Goal: Information Seeking & Learning: Find specific fact

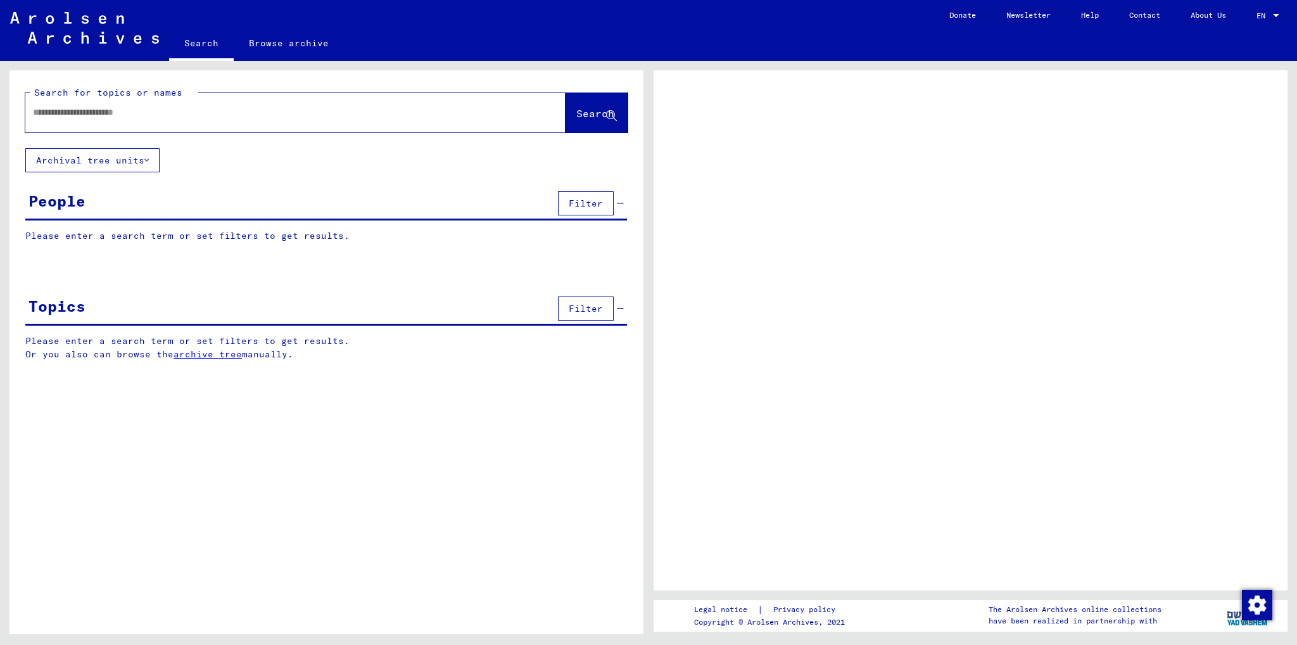
click at [168, 118] on input "text" at bounding box center [284, 112] width 502 height 13
type input "******"
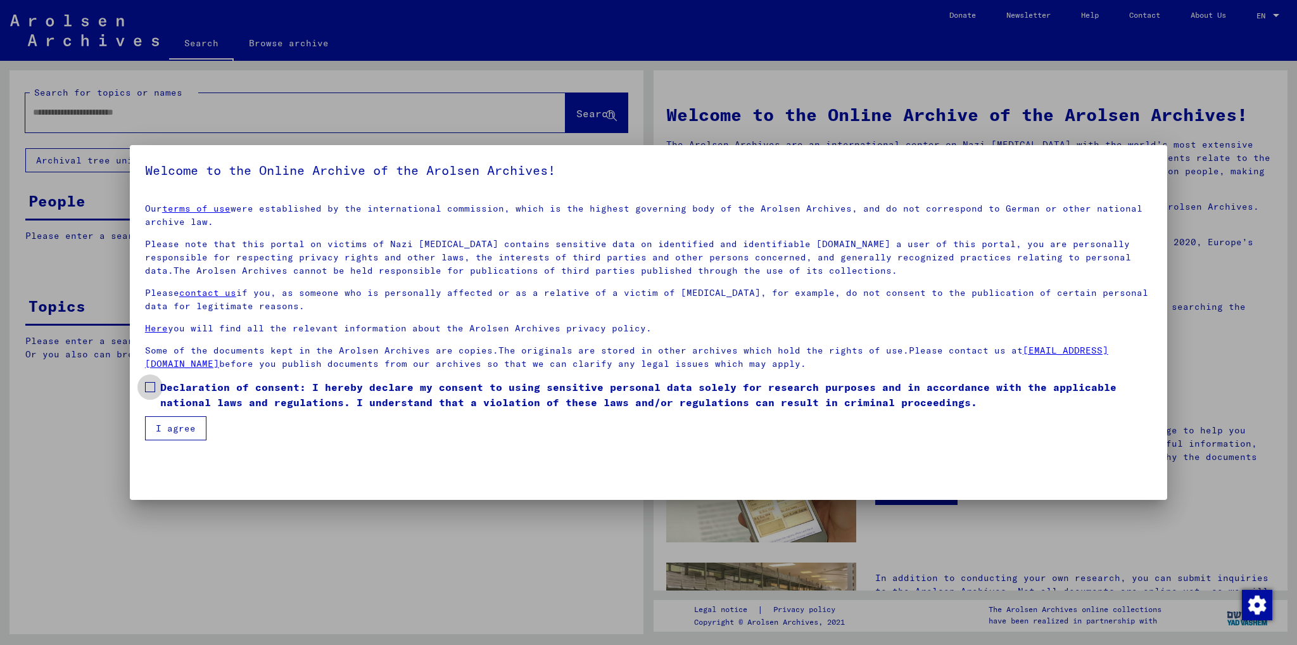
click at [145, 384] on span at bounding box center [150, 387] width 10 height 10
click at [163, 421] on button "I agree" at bounding box center [175, 428] width 61 height 24
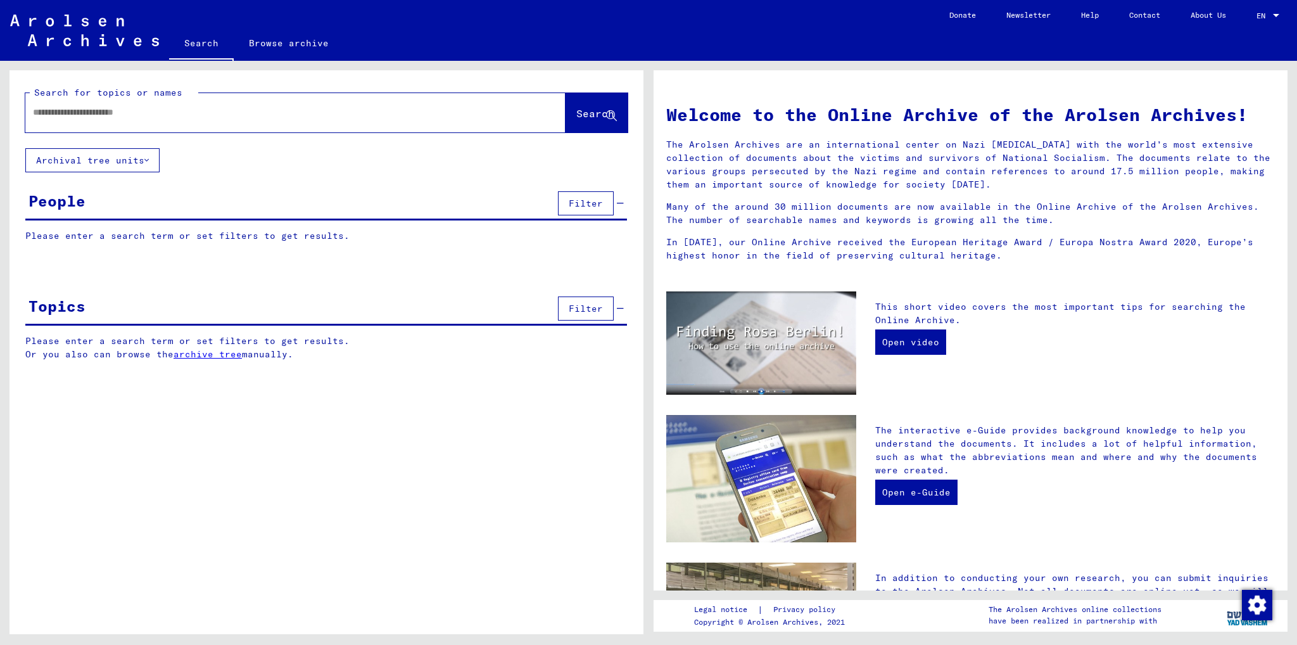
click at [576, 115] on span "Search" at bounding box center [595, 113] width 38 height 13
click at [576, 120] on span "Search" at bounding box center [596, 114] width 41 height 13
click at [165, 116] on input "text" at bounding box center [280, 112] width 495 height 13
type input "******"
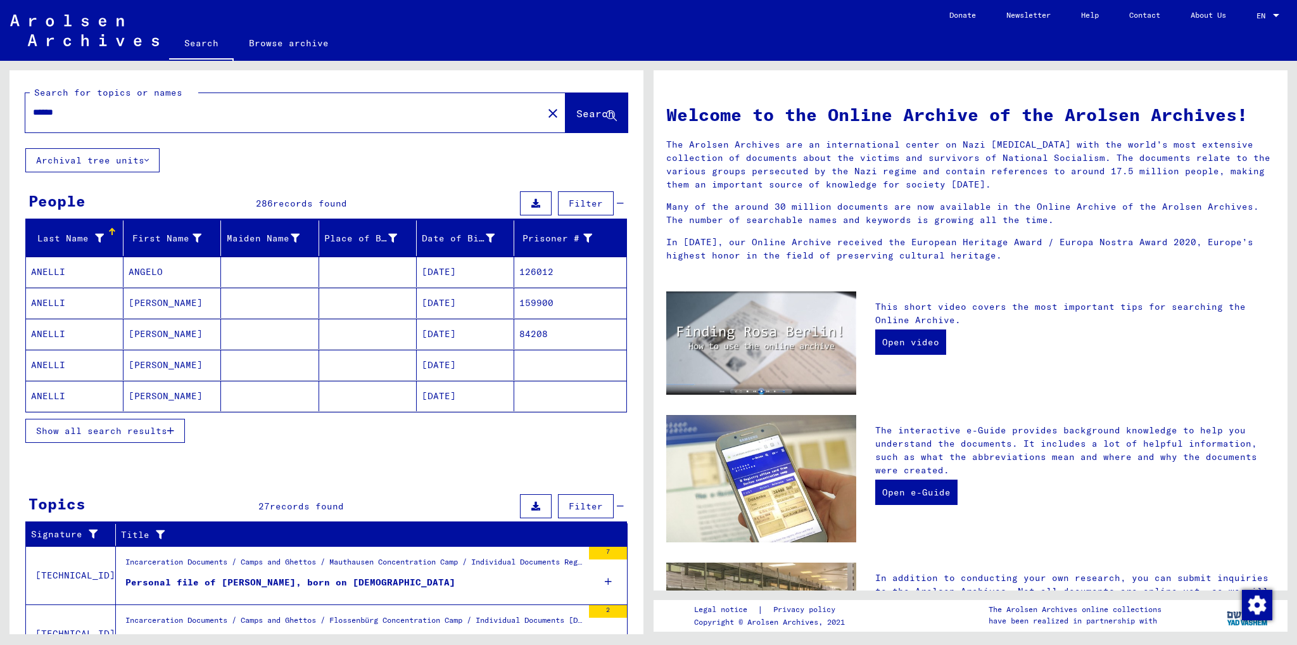
click at [165, 426] on span "Show all search results" at bounding box center [101, 430] width 131 height 11
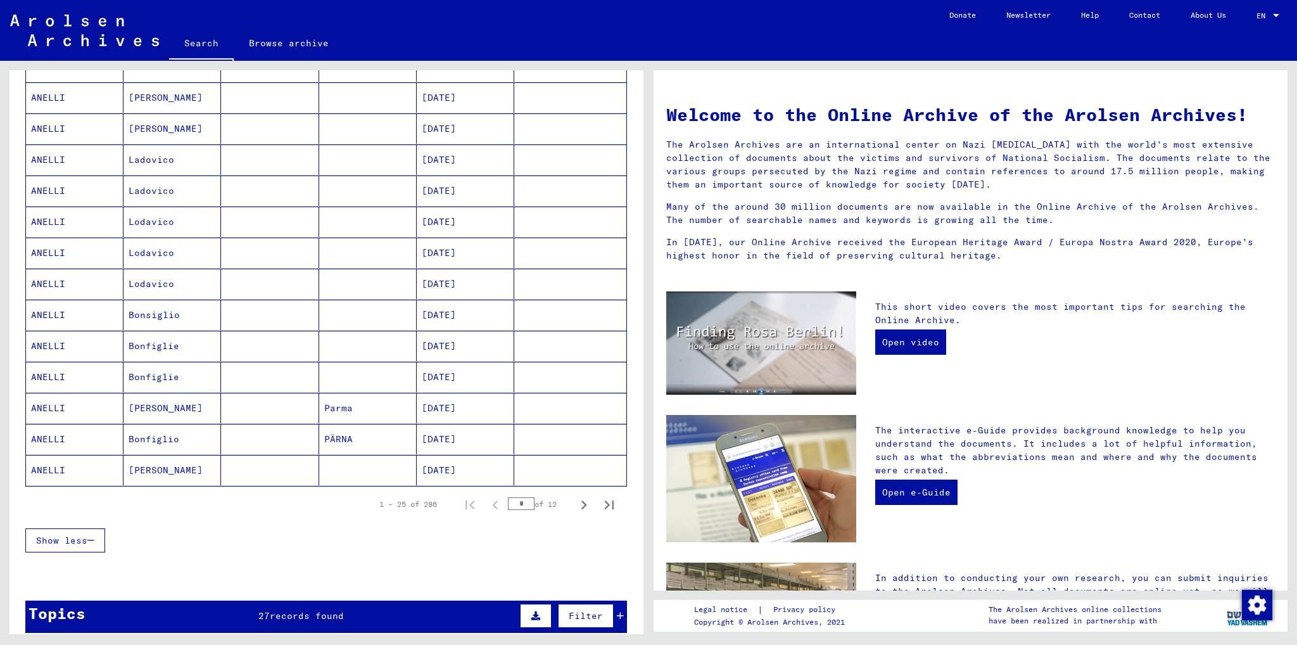
scroll to position [570, 0]
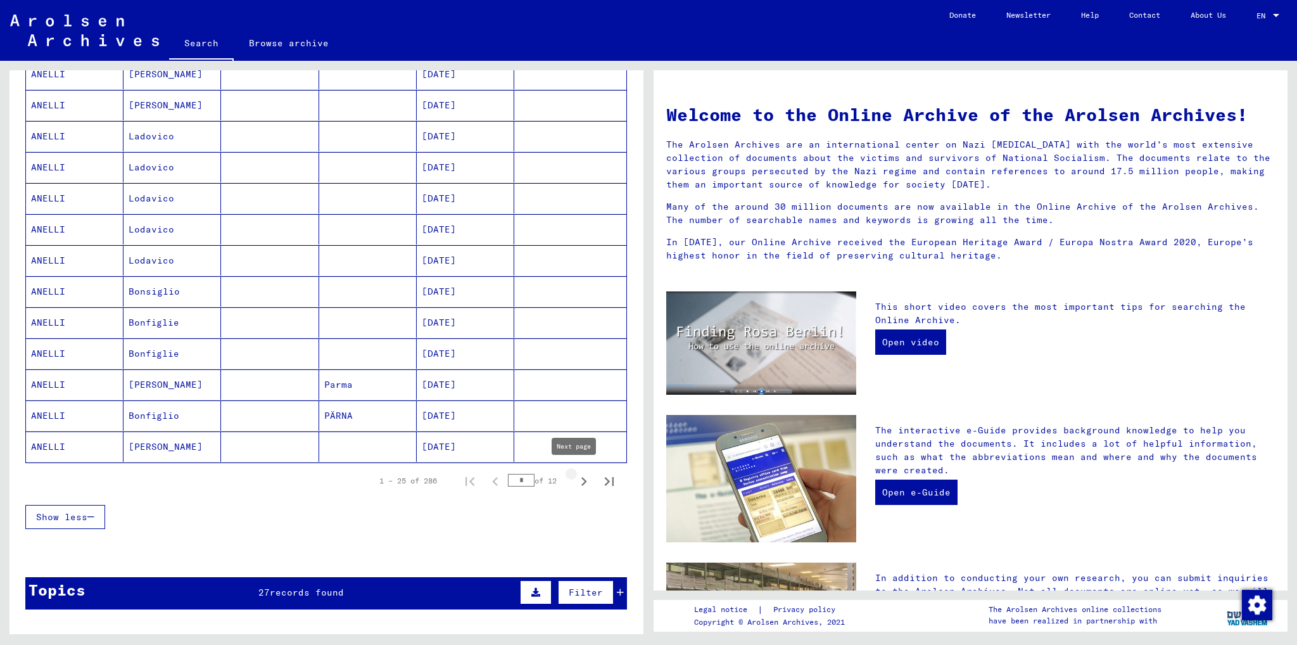
click at [581, 477] on icon "Next page" at bounding box center [584, 481] width 6 height 9
click at [575, 476] on icon "Next page" at bounding box center [584, 481] width 18 height 18
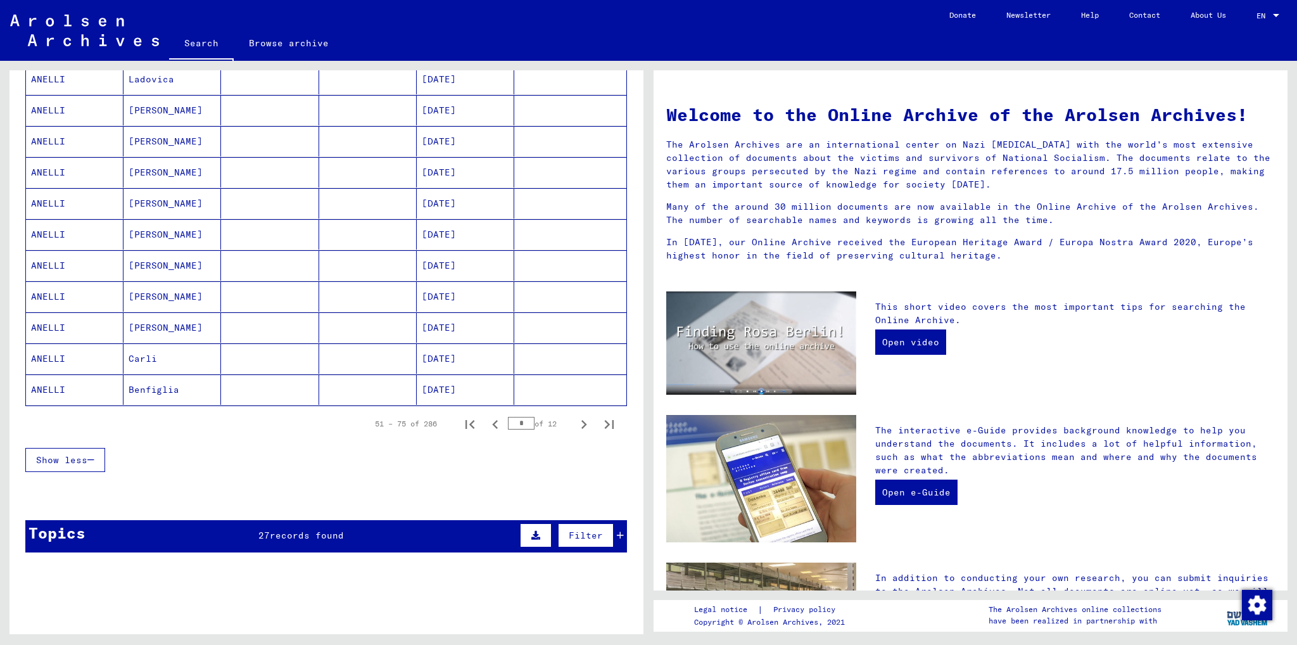
scroll to position [633, 0]
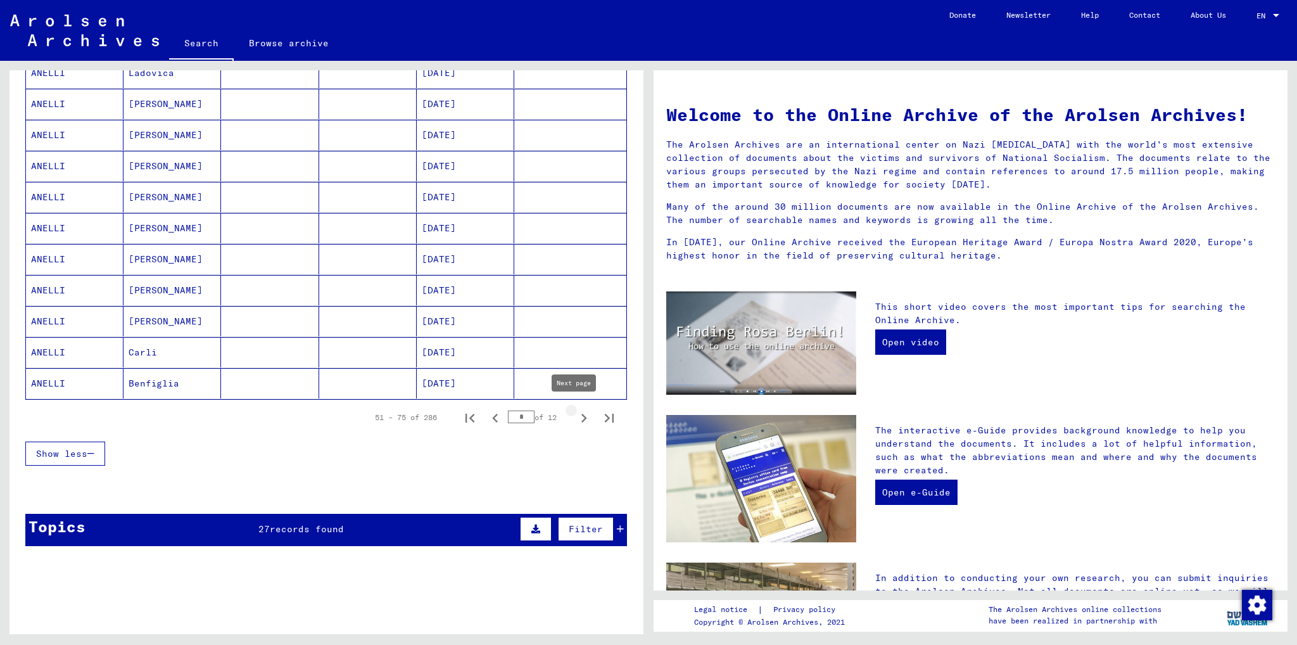
click at [575, 412] on icon "Next page" at bounding box center [584, 418] width 18 height 18
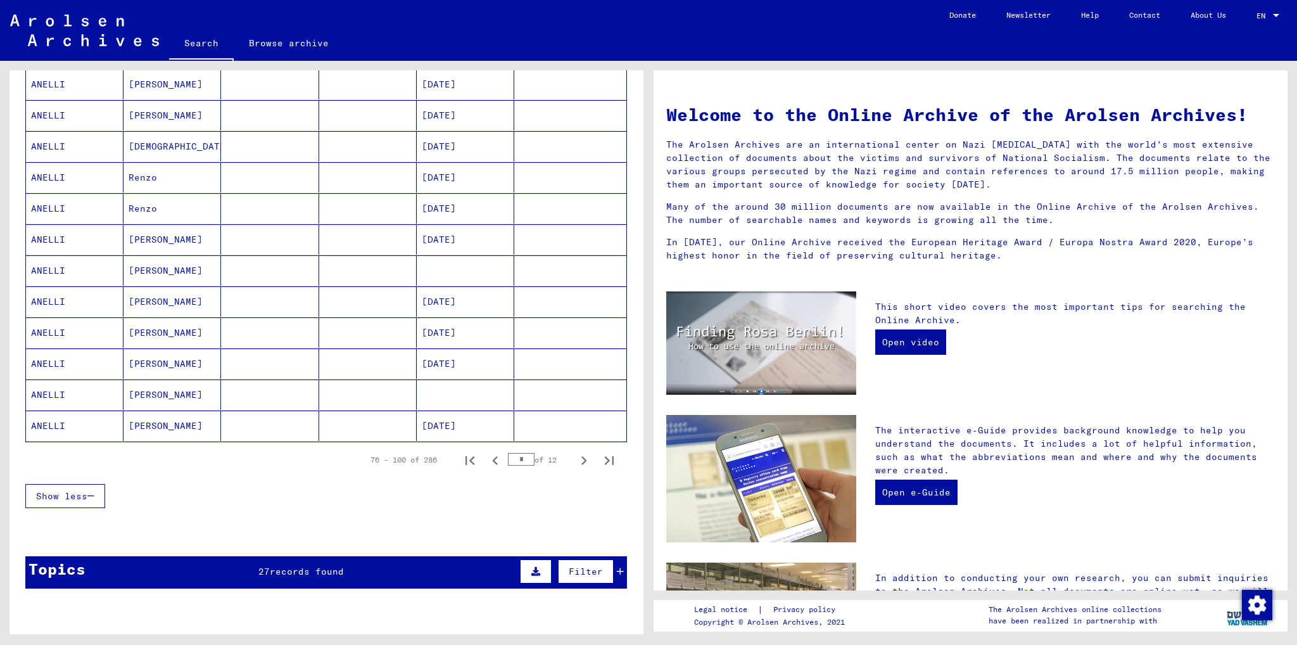
scroll to position [697, 0]
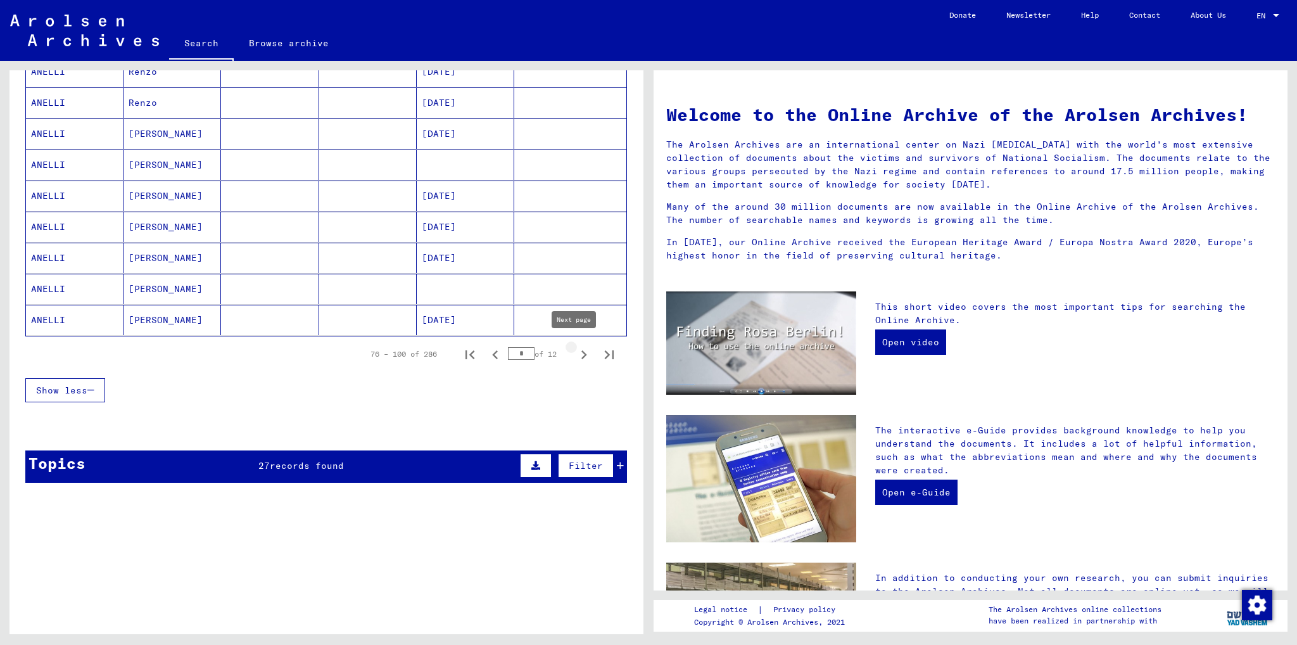
click at [575, 346] on icon "Next page" at bounding box center [584, 355] width 18 height 18
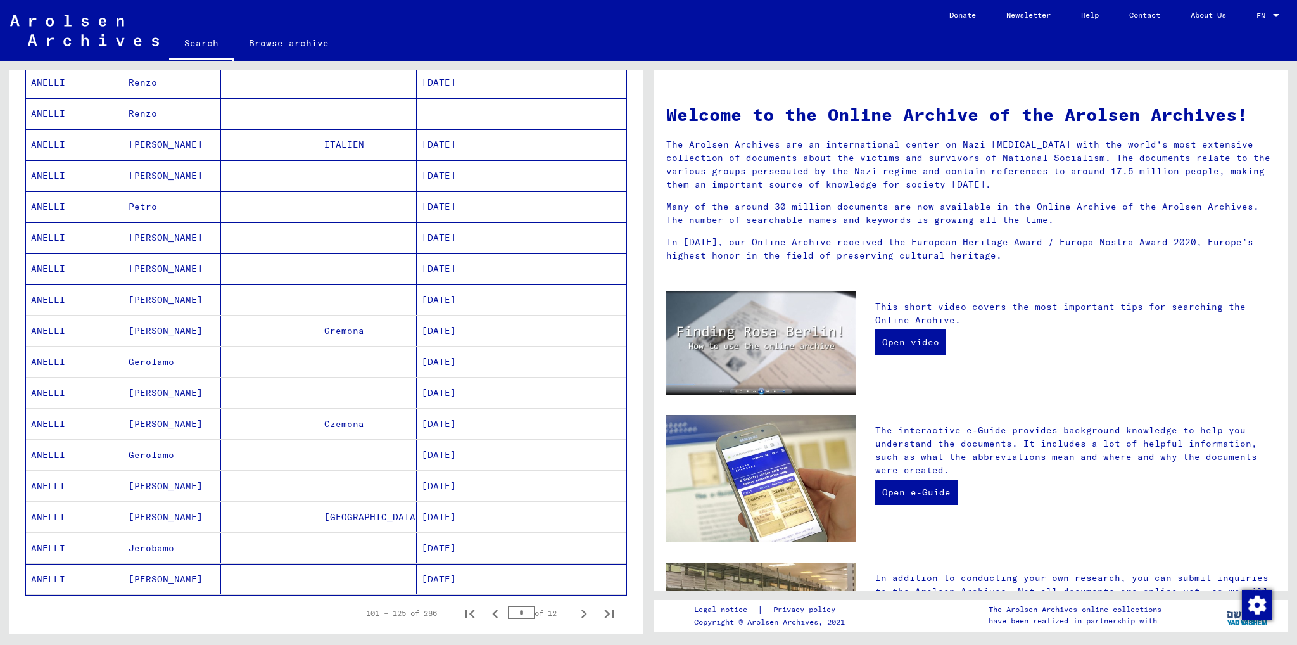
scroll to position [507, 0]
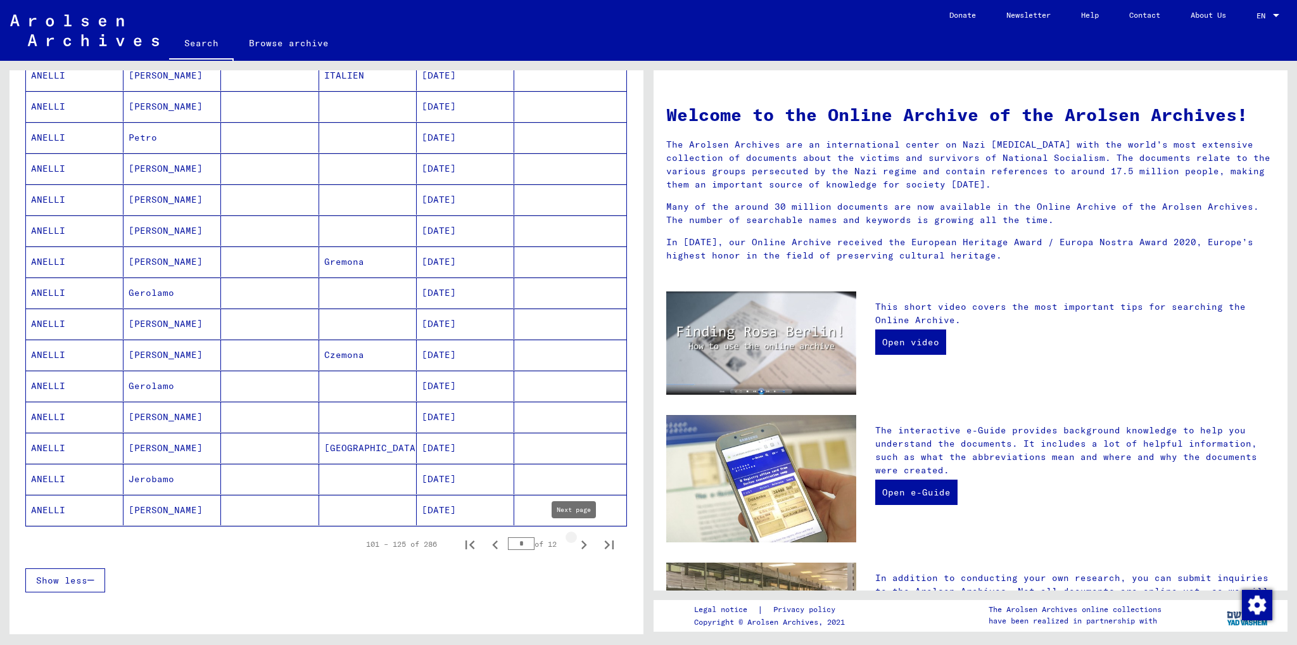
click at [575, 541] on icon "Next page" at bounding box center [584, 545] width 18 height 18
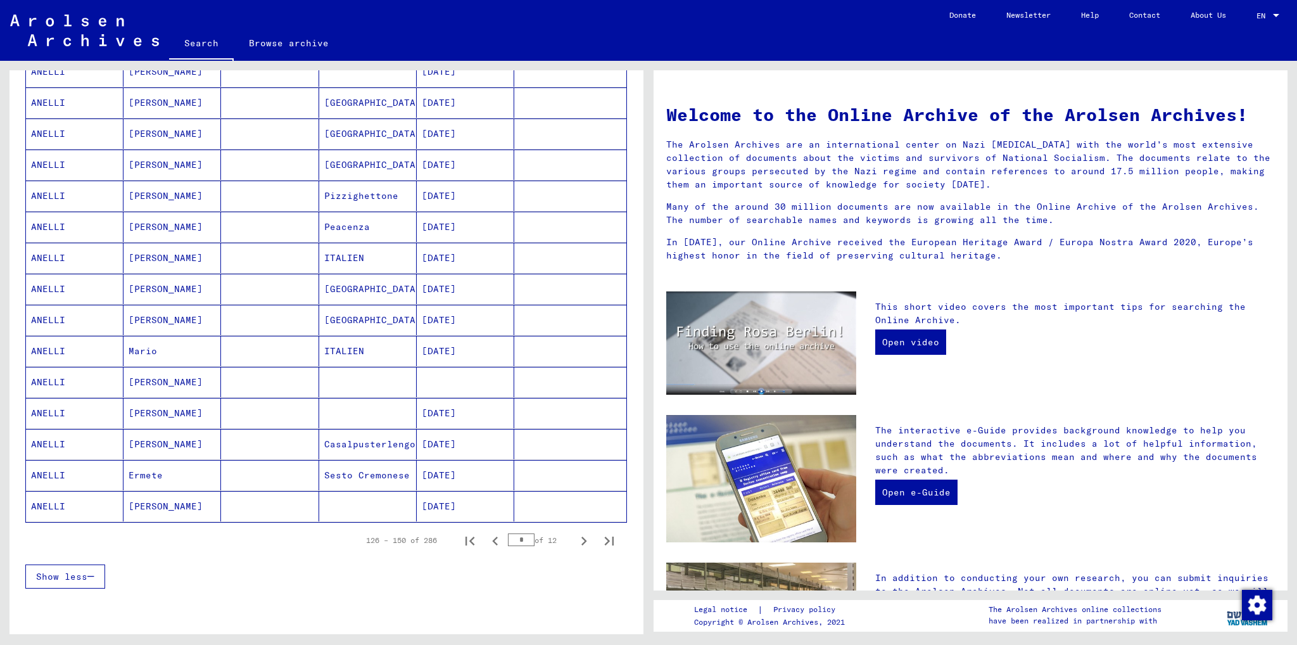
scroll to position [570, 0]
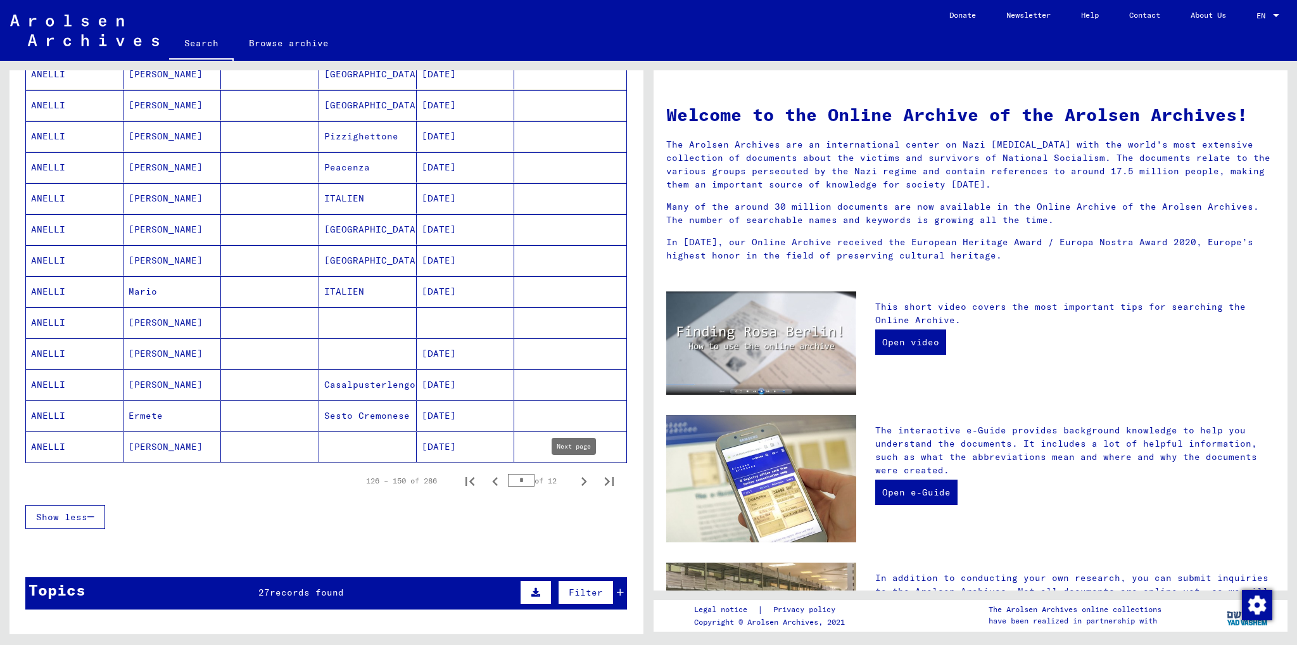
click at [576, 474] on icon "Next page" at bounding box center [584, 481] width 18 height 18
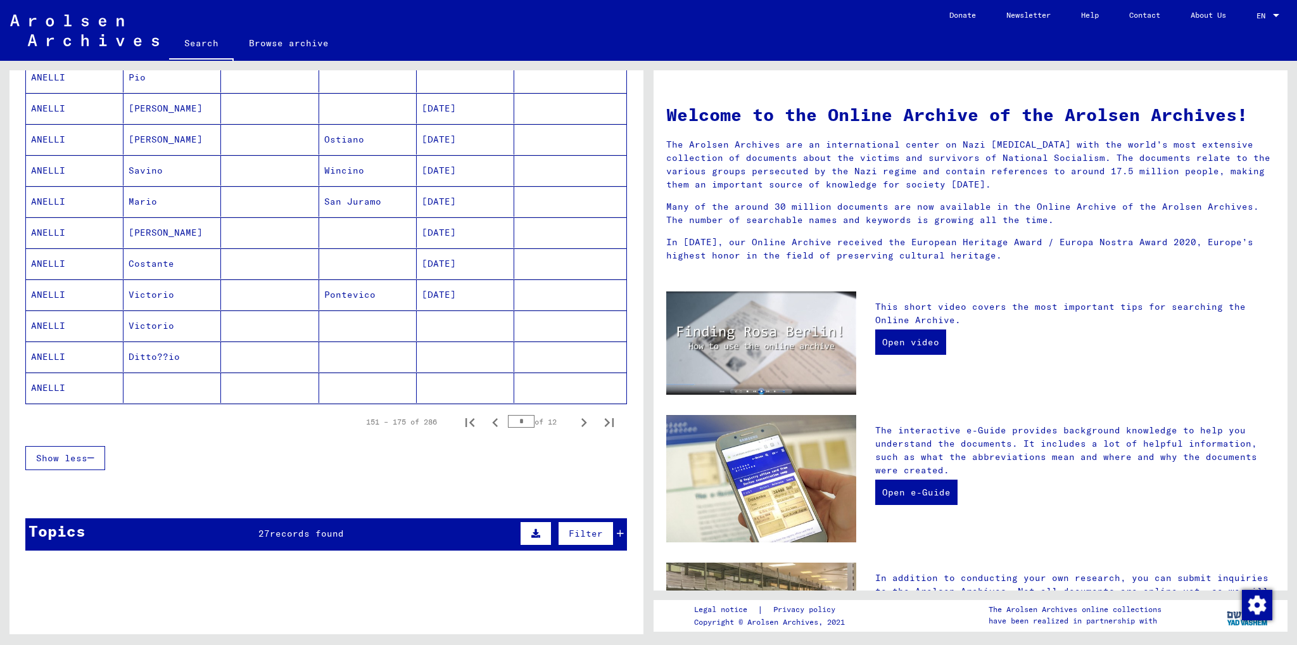
scroll to position [633, 0]
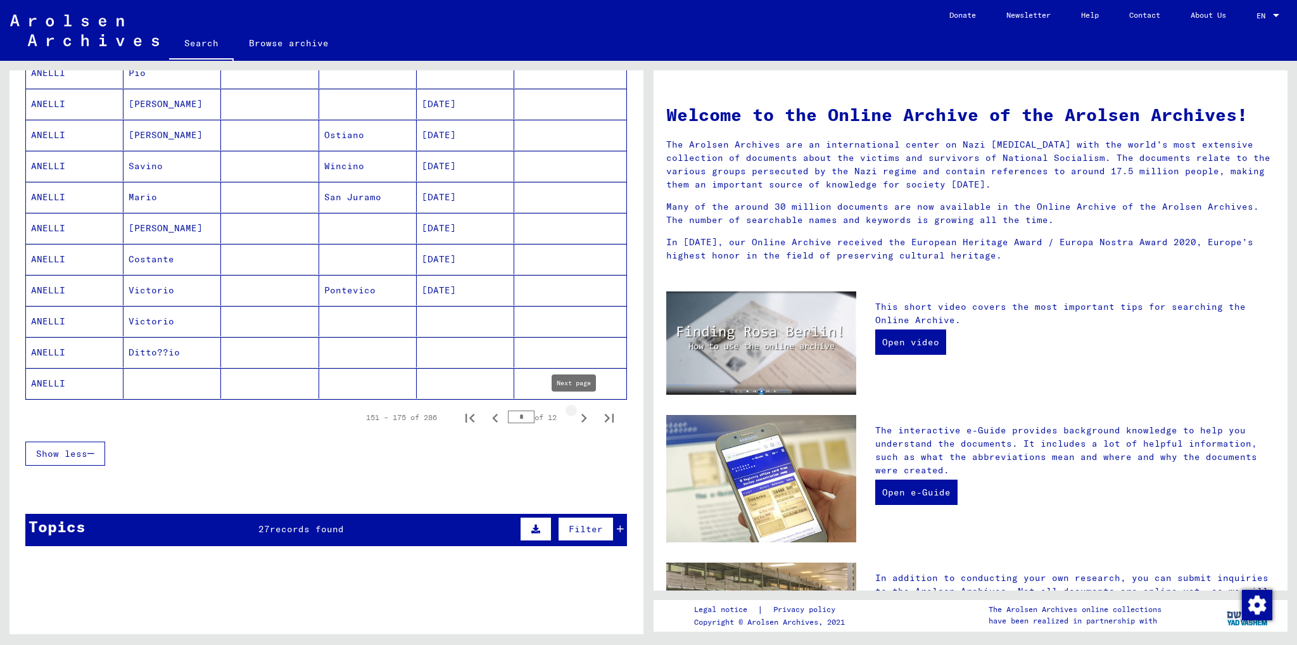
click at [577, 412] on icon "Next page" at bounding box center [584, 418] width 18 height 18
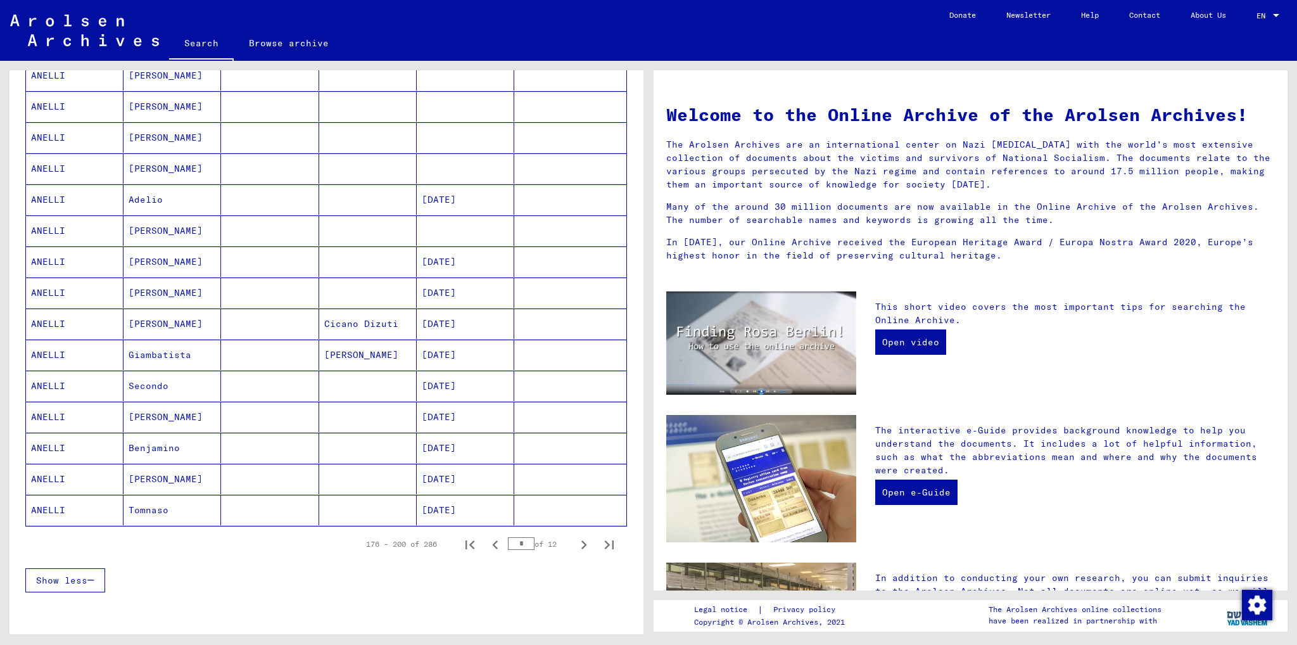
scroll to position [697, 0]
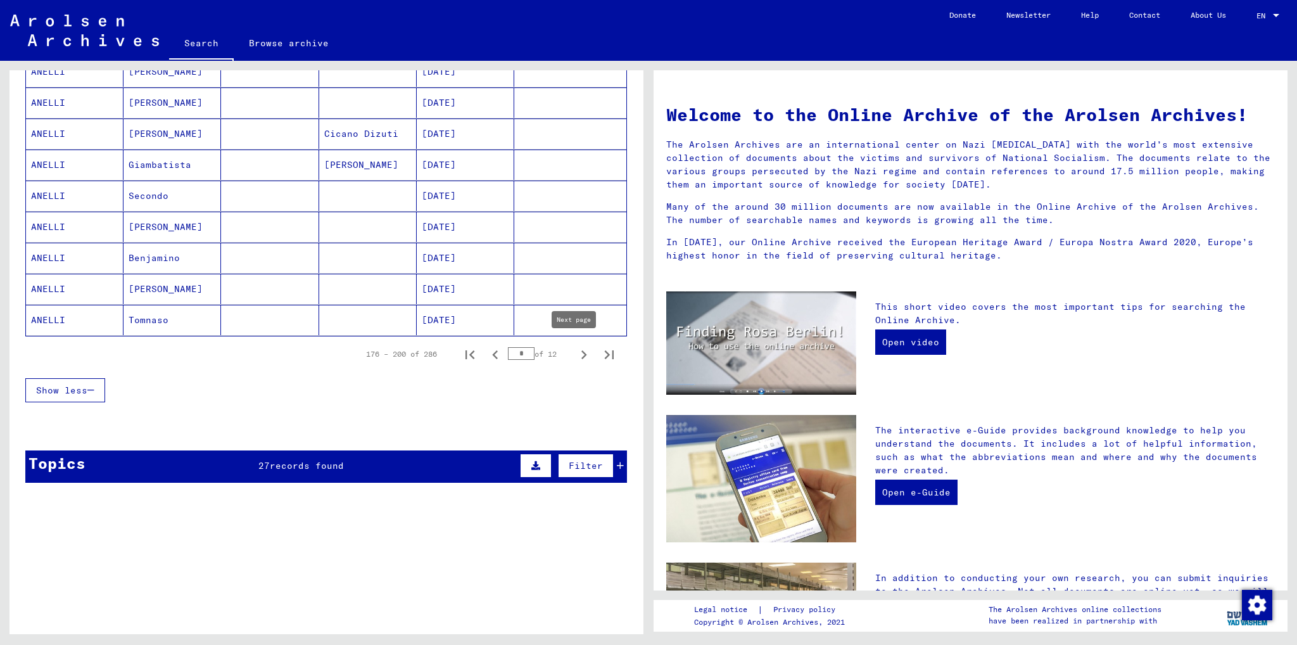
click at [575, 352] on icon "Next page" at bounding box center [584, 355] width 18 height 18
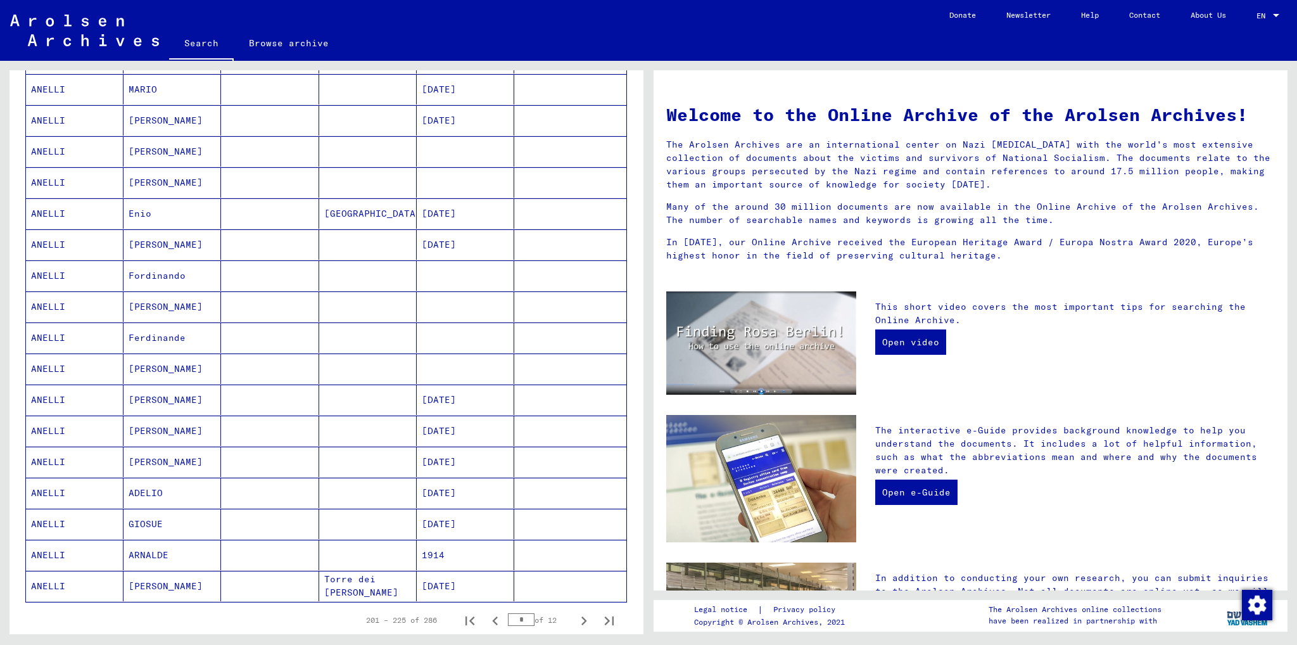
scroll to position [507, 0]
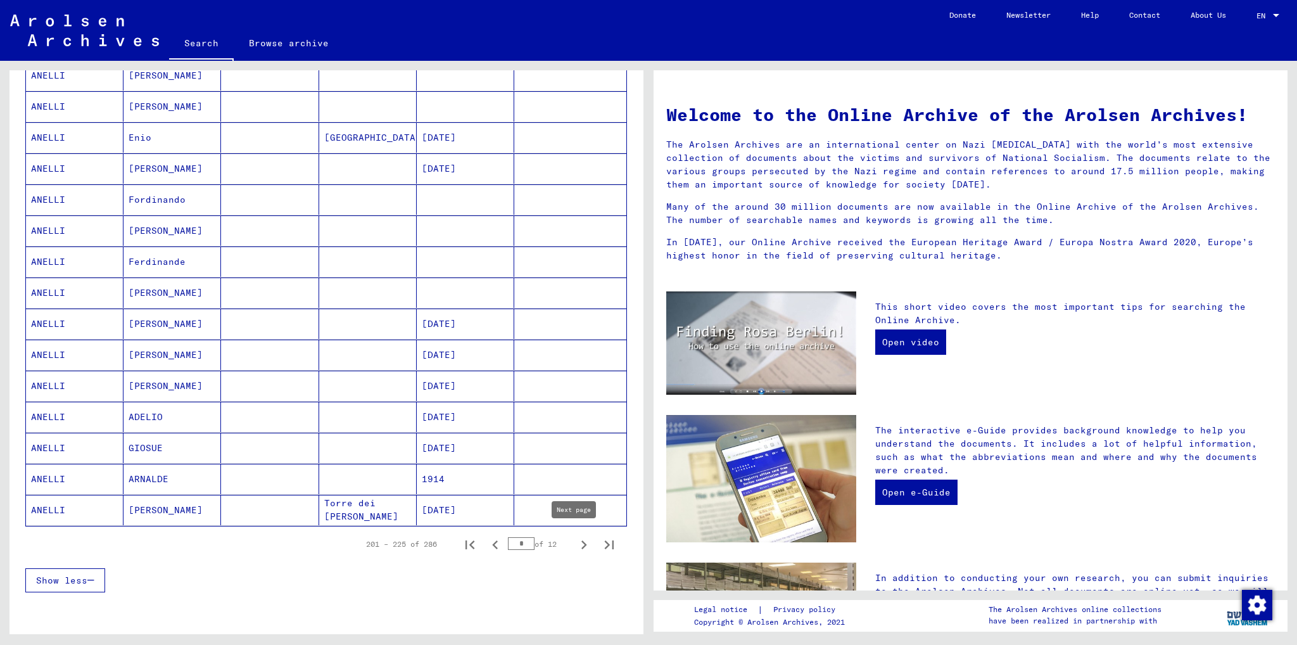
click at [581, 540] on icon "Next page" at bounding box center [584, 544] width 6 height 9
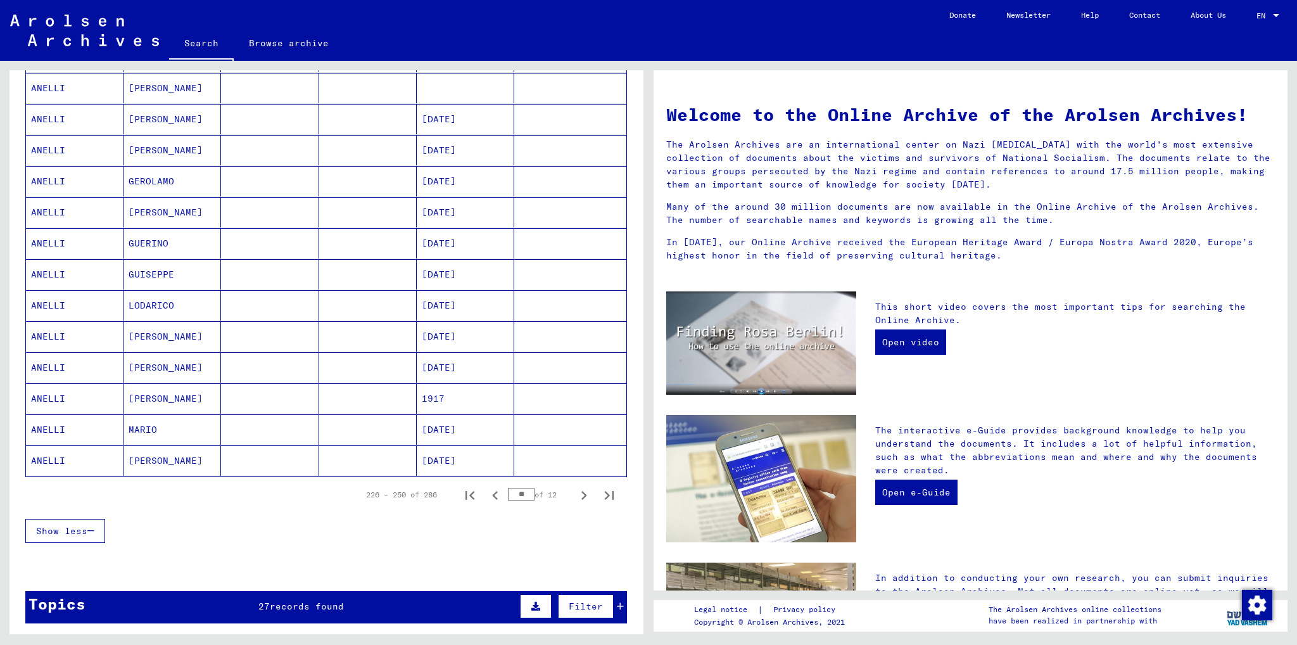
scroll to position [570, 0]
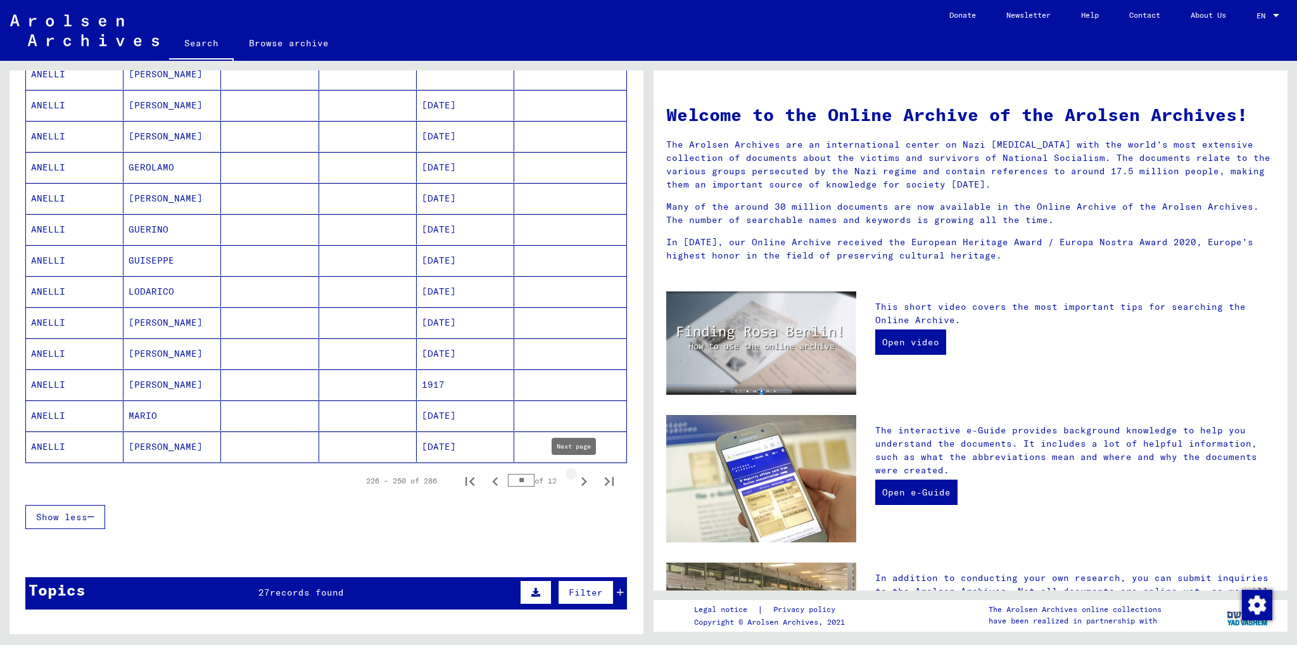
click at [575, 478] on icon "Next page" at bounding box center [584, 481] width 18 height 18
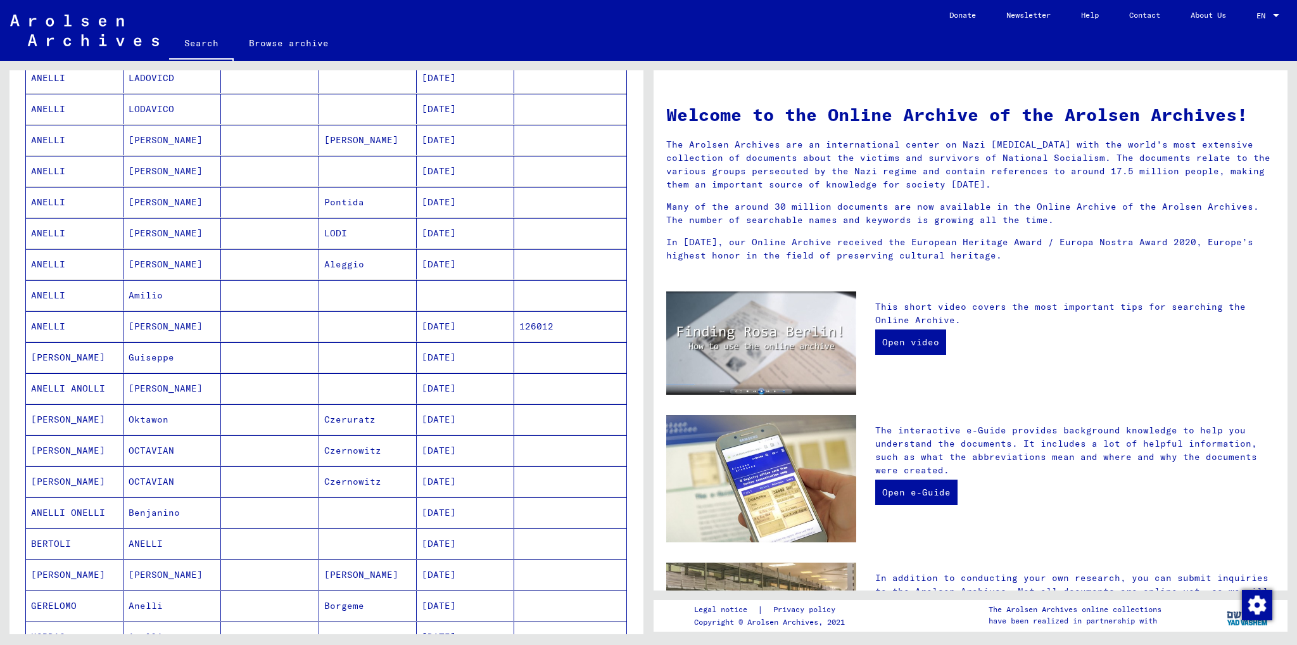
scroll to position [443, 0]
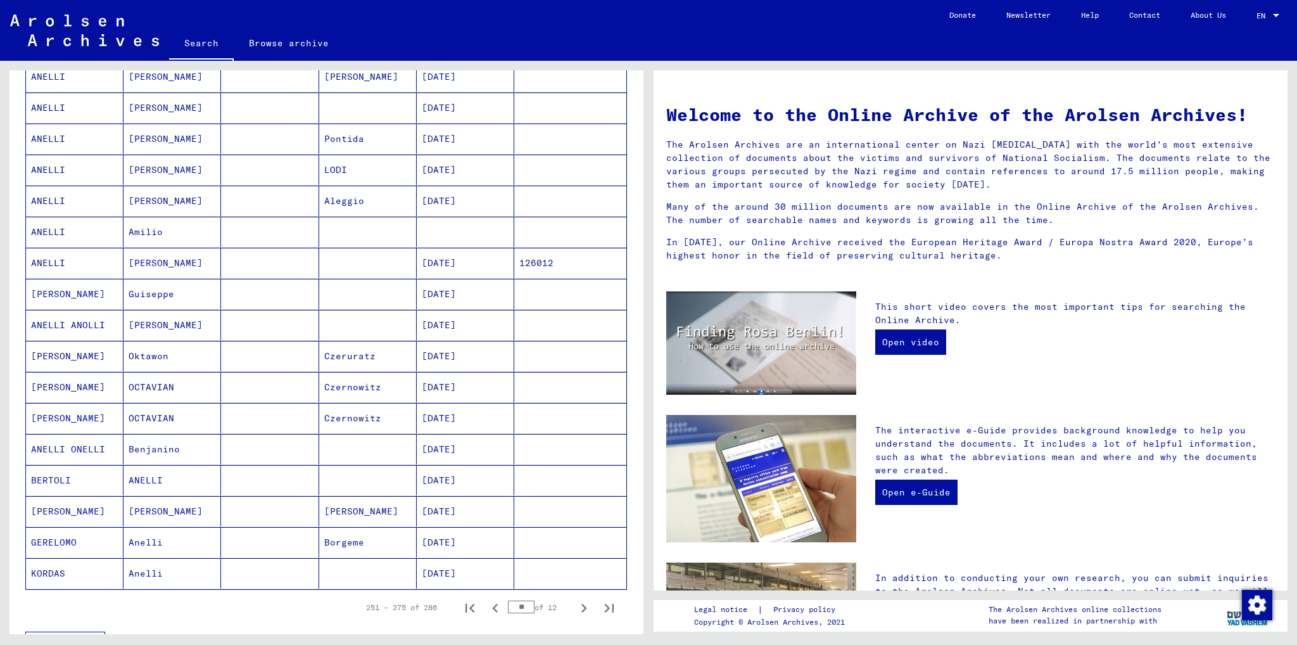
drag, startPoint x: 194, startPoint y: 402, endPoint x: 575, endPoint y: 604, distance: 431.2
click at [575, 604] on icon "Next page" at bounding box center [584, 608] width 18 height 18
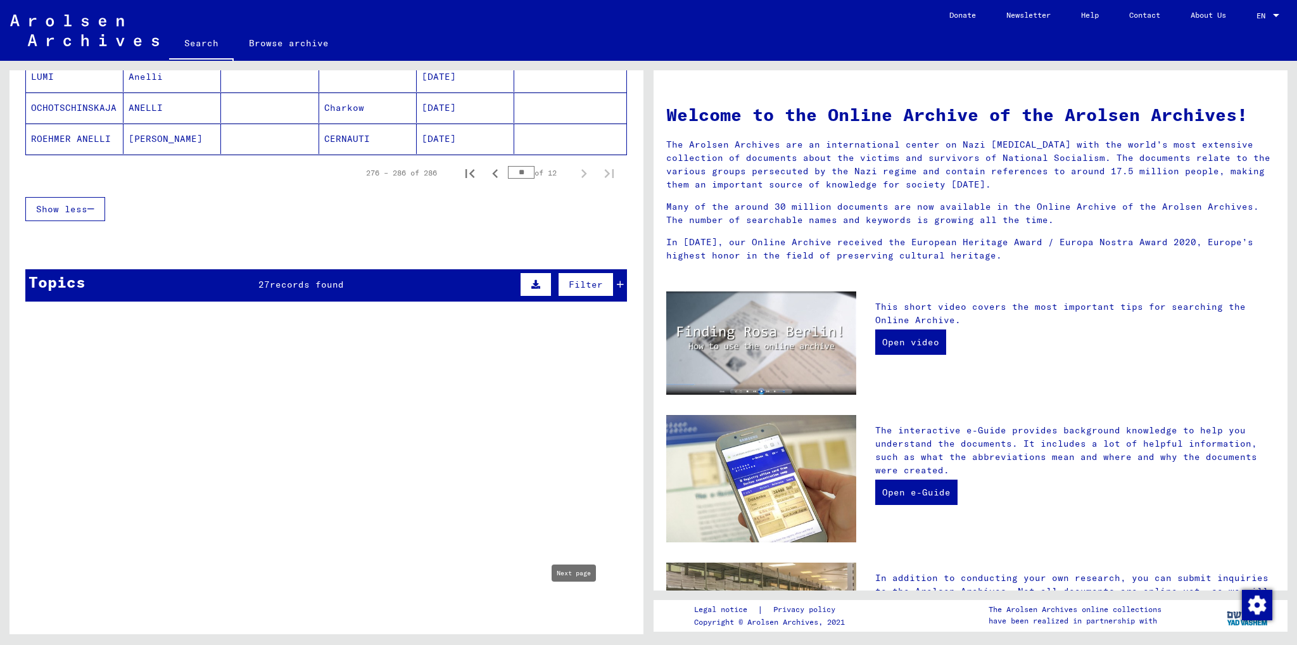
type input "**"
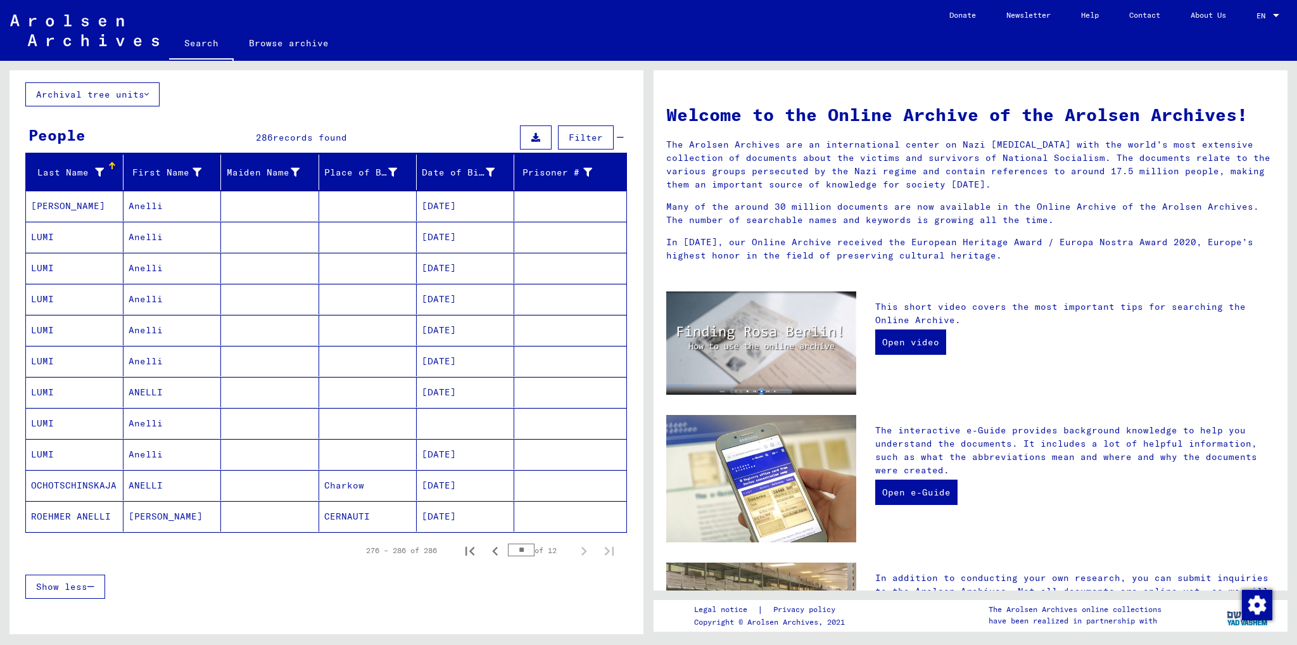
scroll to position [0, 0]
